Goal: Task Accomplishment & Management: Use online tool/utility

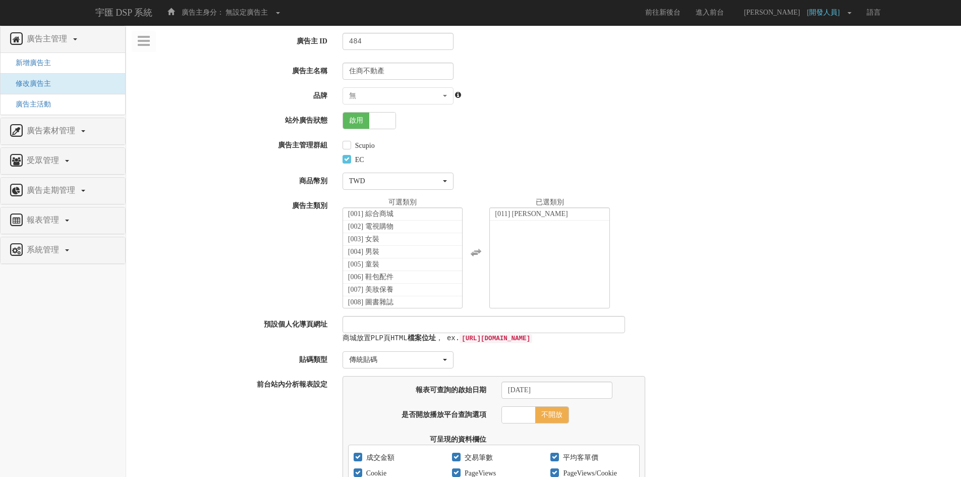
scroll to position [165, 0]
click at [39, 187] on span "廣告走期管理" at bounding box center [52, 190] width 56 height 9
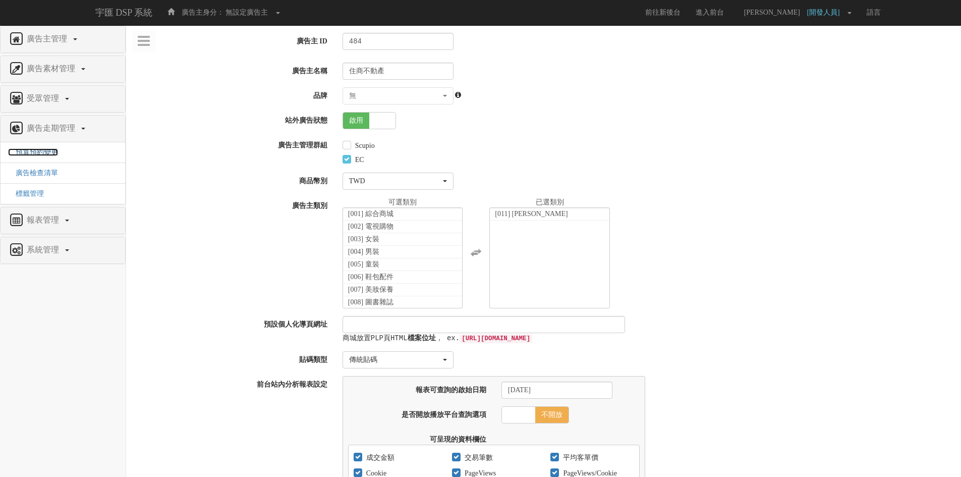
click at [49, 150] on span "預算預約變更" at bounding box center [33, 152] width 50 height 8
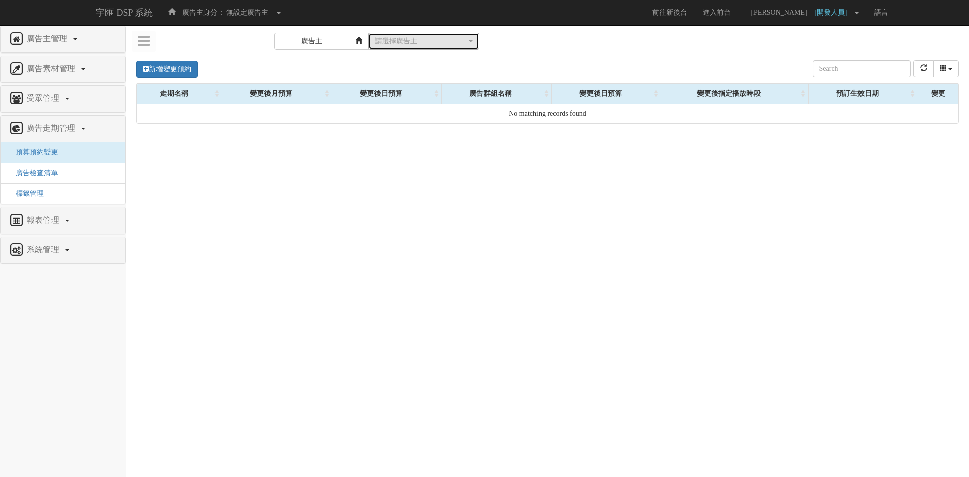
click at [391, 44] on div "請選擇廣告主" at bounding box center [421, 41] width 92 height 10
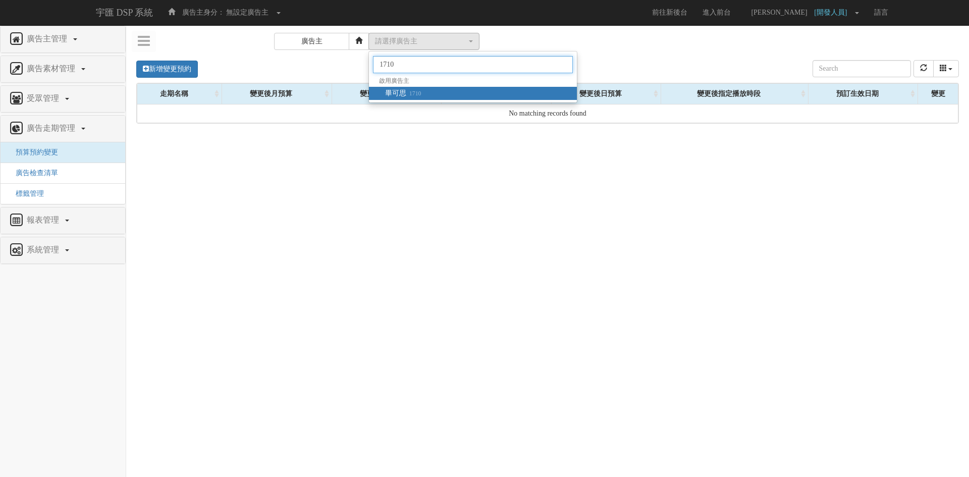
type input "1710"
click at [408, 97] on small "1710" at bounding box center [413, 93] width 15 height 7
select select "1710"
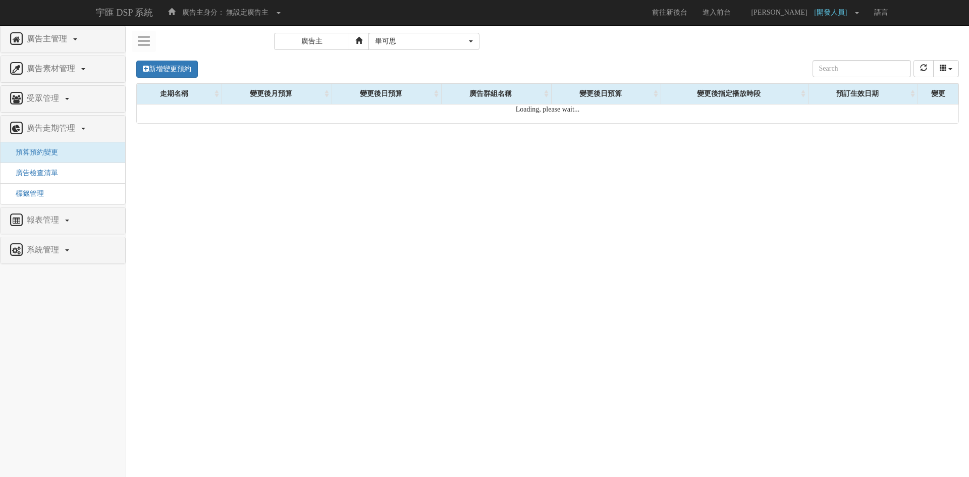
select select "1710"
click at [45, 175] on span "廣告檢查清單" at bounding box center [33, 173] width 50 height 8
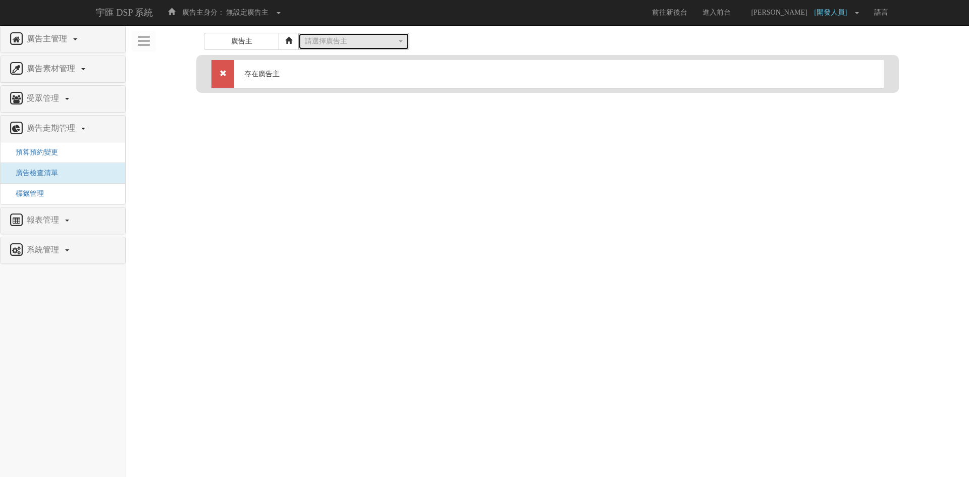
click at [386, 45] on div "請選擇廣告主" at bounding box center [351, 41] width 92 height 10
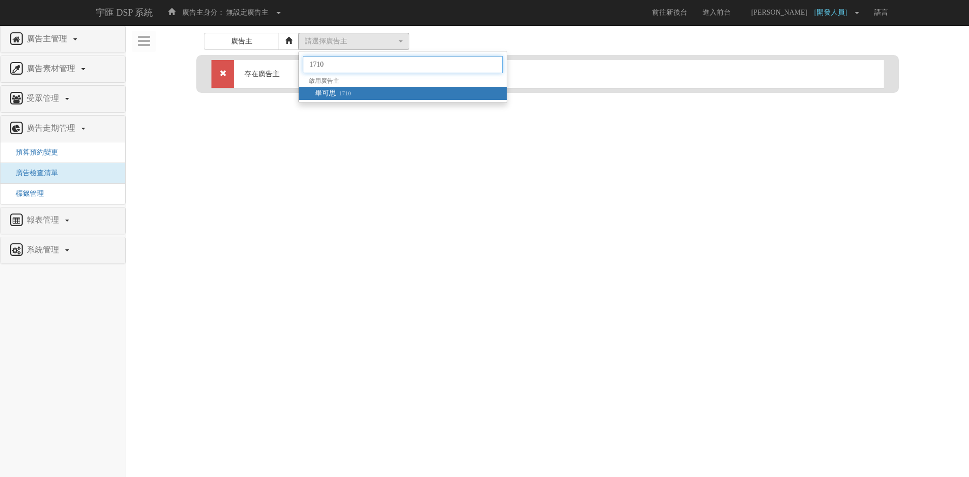
type input "1710"
click at [354, 99] on link "畢可思 1710" at bounding box center [403, 93] width 208 height 13
select select "1710"
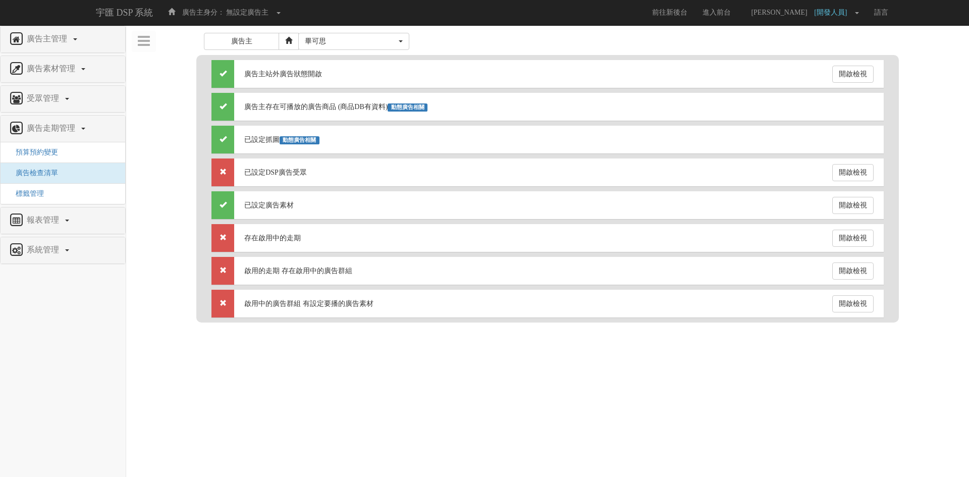
select select "1710"
click at [839, 237] on link "開啟檢視" at bounding box center [852, 238] width 41 height 17
click at [617, 333] on html "宇匯 DSP 系統 廣告主身分： 無設定廣告主 無設定廣告主 [001] CoreTeam測試用1 [002] CoreTeam測試用2-LineApp [0…" at bounding box center [484, 166] width 969 height 333
click at [387, 333] on html "宇匯 DSP 系統 廣告主身分： 無設定廣告主 無設定廣告主 [001] CoreTeam測試用1 [002] CoreTeam測試用2-LineApp [0…" at bounding box center [484, 166] width 969 height 333
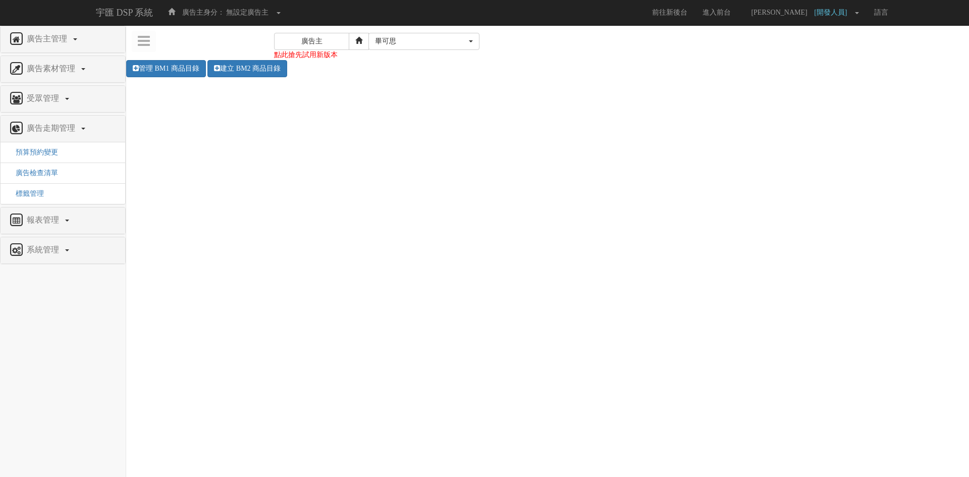
select select "1710"
